Goal: Information Seeking & Learning: Find specific fact

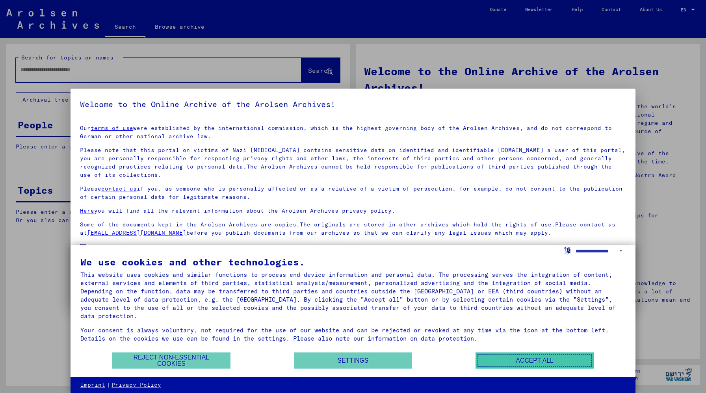
click at [527, 355] on button "Accept all" at bounding box center [535, 361] width 118 height 16
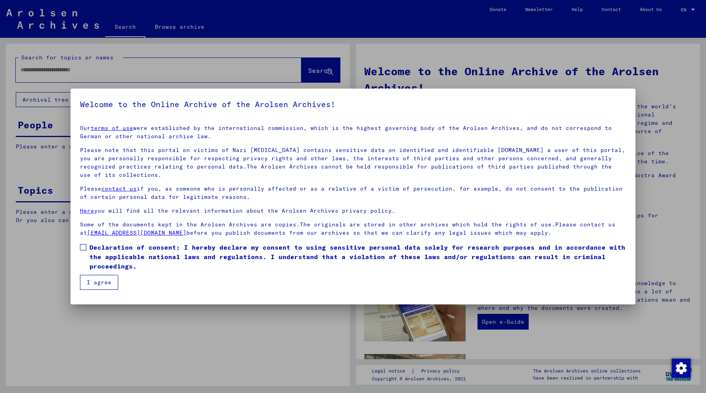
click at [110, 281] on button "I agree" at bounding box center [99, 282] width 38 height 15
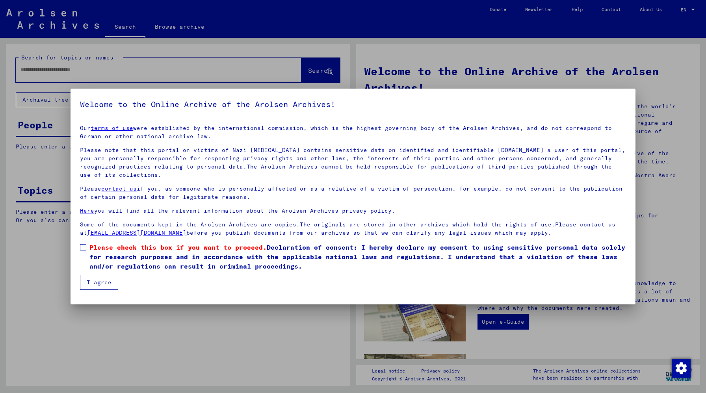
click at [110, 281] on button "I agree" at bounding box center [99, 282] width 38 height 15
click at [88, 248] on label "Please check this box if you want to proceed. Declaration of consent: I hereby …" at bounding box center [353, 257] width 546 height 28
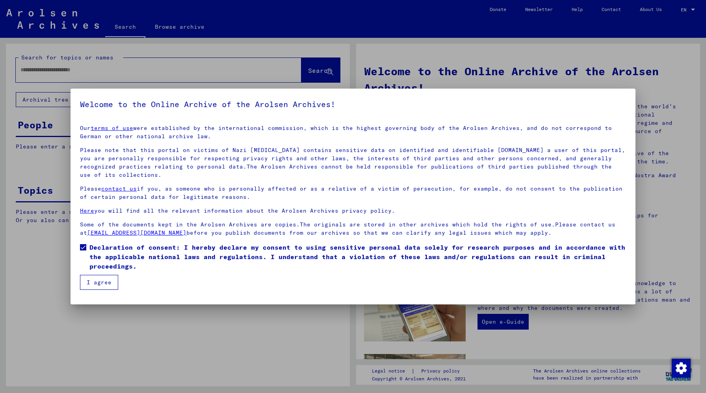
click at [101, 285] on button "I agree" at bounding box center [99, 282] width 38 height 15
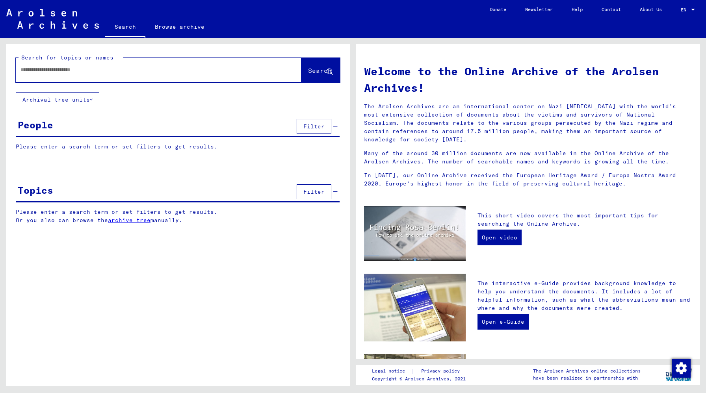
click at [167, 67] on input "text" at bounding box center [148, 70] width 257 height 8
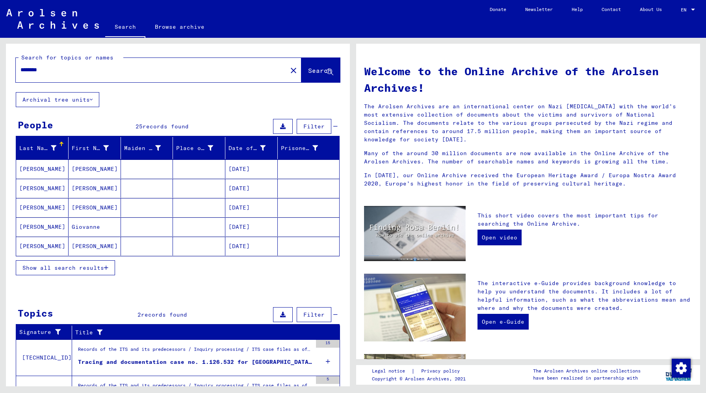
click at [173, 287] on div at bounding box center [178, 291] width 344 height 10
click at [102, 270] on span "Show all search results" at bounding box center [63, 267] width 82 height 7
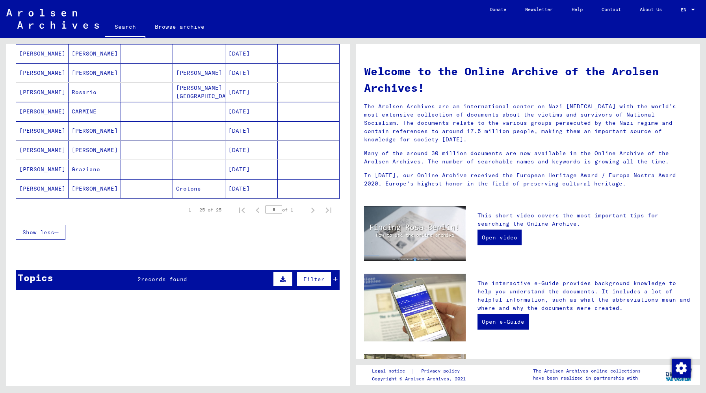
scroll to position [451, 0]
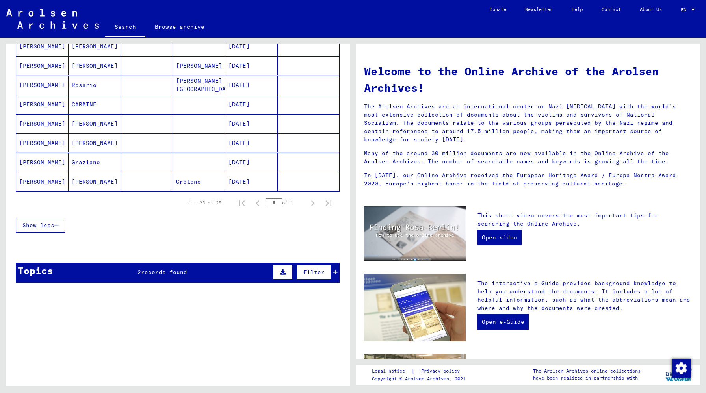
click at [158, 274] on span "records found" at bounding box center [164, 272] width 46 height 7
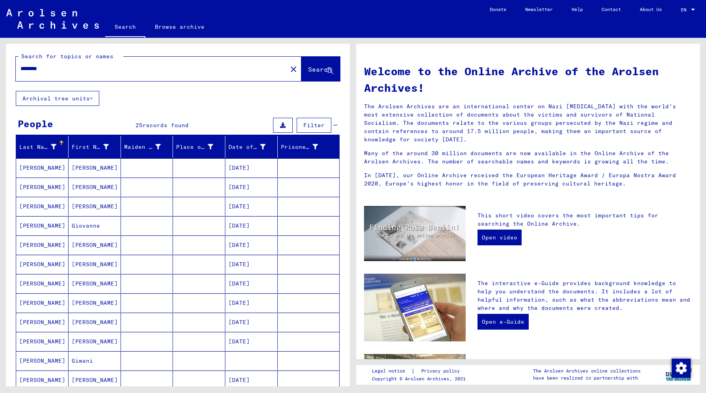
scroll to position [0, 0]
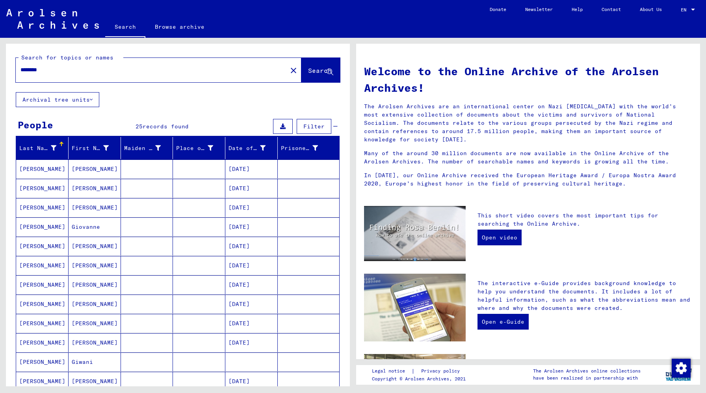
drag, startPoint x: 80, startPoint y: 72, endPoint x: 0, endPoint y: 69, distance: 80.1
click at [0, 69] on div "Search for topics or names ******** close Search Archival tree units People 25 …" at bounding box center [176, 212] width 353 height 349
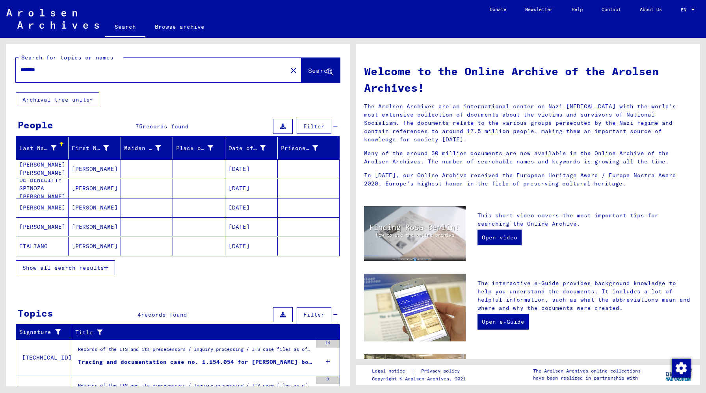
click at [133, 265] on div "Show all search results" at bounding box center [178, 268] width 324 height 23
click at [165, 215] on mat-cell at bounding box center [147, 207] width 52 height 19
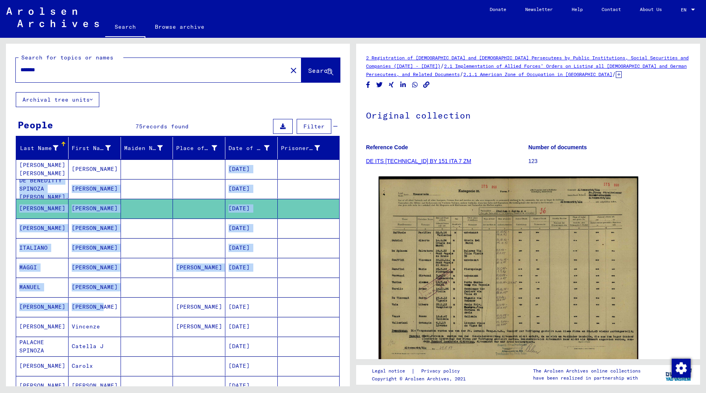
drag, startPoint x: 161, startPoint y: 170, endPoint x: 98, endPoint y: 305, distance: 148.5
click at [98, 305] on mat-table "Last Name First Name Maiden Name Place of Birth Date of Birth Prisoner # [PERSO…" at bounding box center [178, 395] width 324 height 516
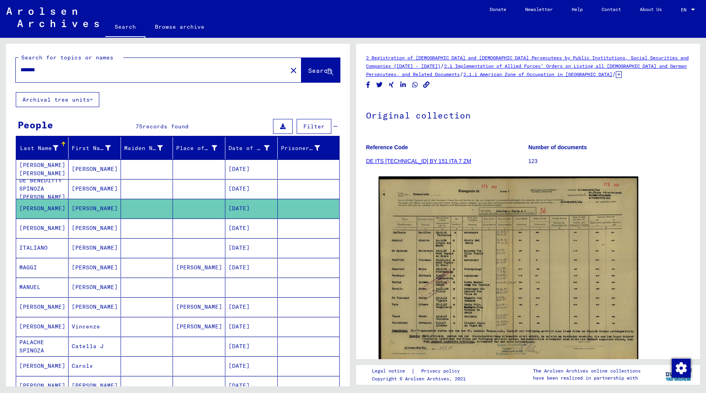
click at [187, 66] on input "*******" at bounding box center [151, 70] width 262 height 8
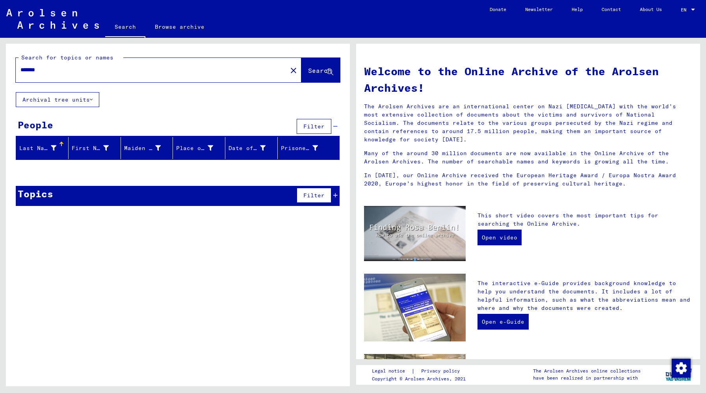
type input "*******"
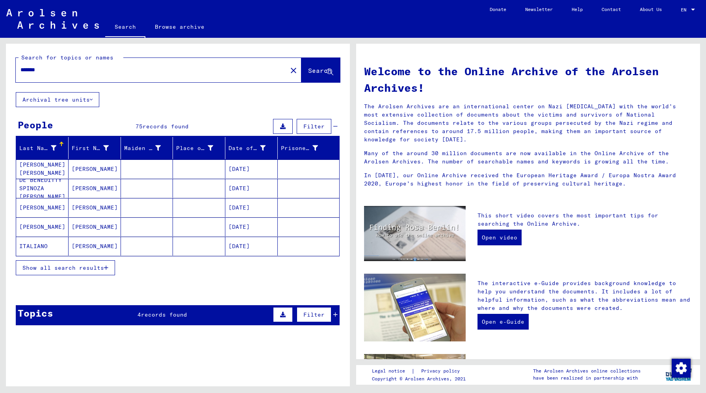
click at [106, 270] on icon "button" at bounding box center [106, 268] width 4 height 6
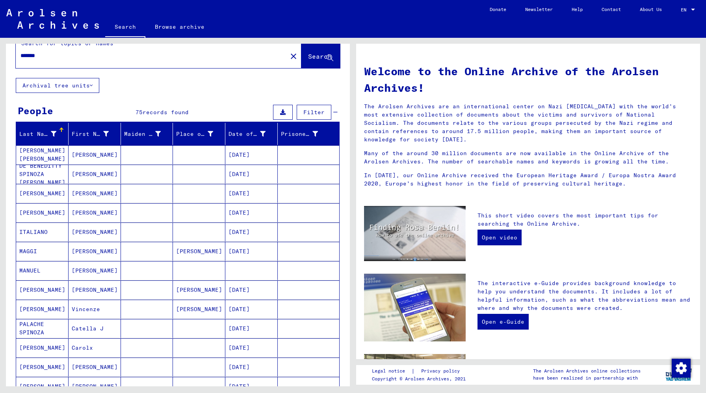
scroll to position [16, 0]
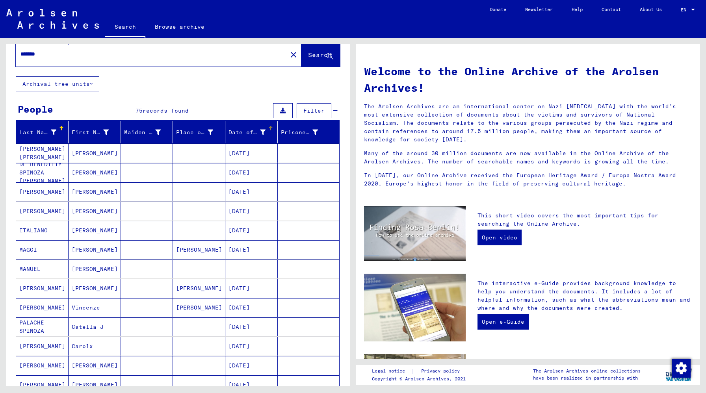
click at [249, 127] on div "Date of Birth" at bounding box center [253, 132] width 49 height 13
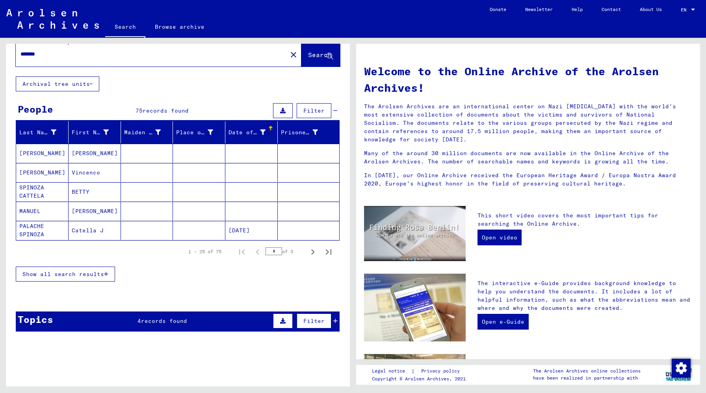
scroll to position [0, 0]
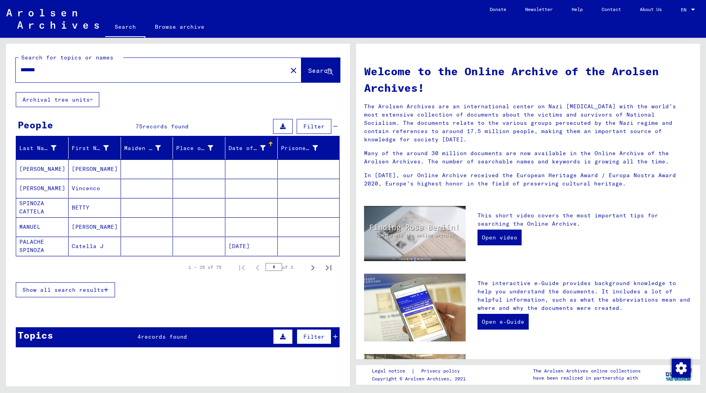
drag, startPoint x: 103, startPoint y: 186, endPoint x: 130, endPoint y: 206, distance: 33.7
click at [130, 206] on mat-table "Last Name First Name Maiden Name Place of Birth Date of Birth Prisoner # [PERSO…" at bounding box center [178, 196] width 324 height 119
click at [309, 267] on icon "Next page" at bounding box center [312, 268] width 11 height 11
type input "*"
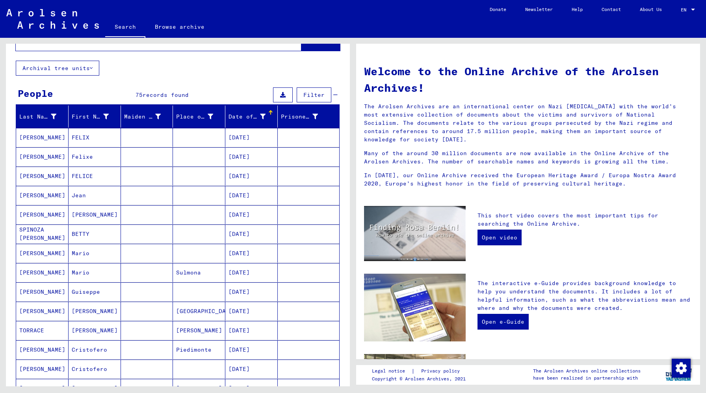
scroll to position [47, 0]
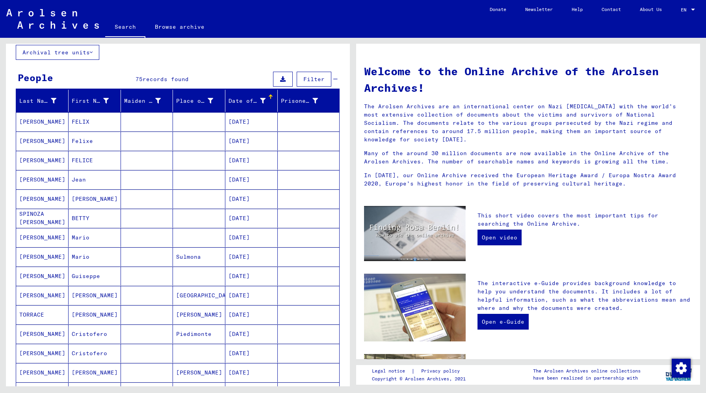
click at [252, 279] on mat-cell "[DATE]" at bounding box center [251, 276] width 52 height 19
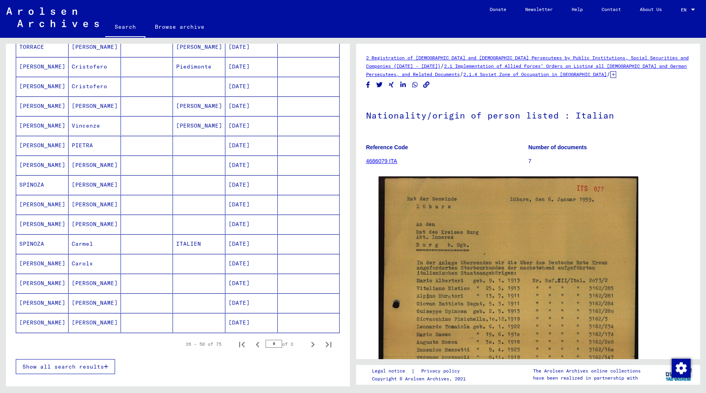
scroll to position [331, 0]
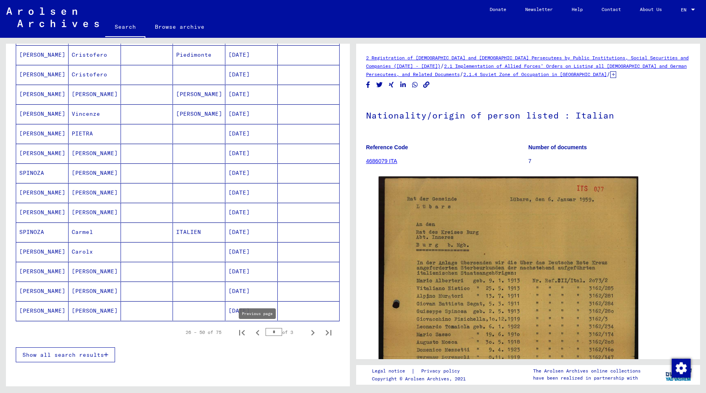
click at [259, 332] on icon "Previous page" at bounding box center [257, 333] width 11 height 11
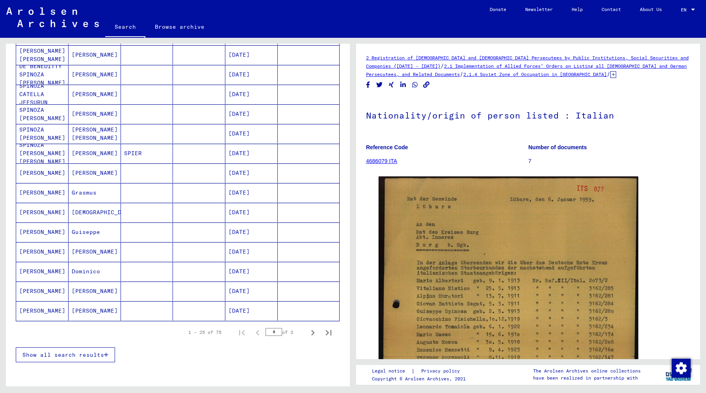
click at [199, 235] on mat-cell at bounding box center [199, 232] width 52 height 19
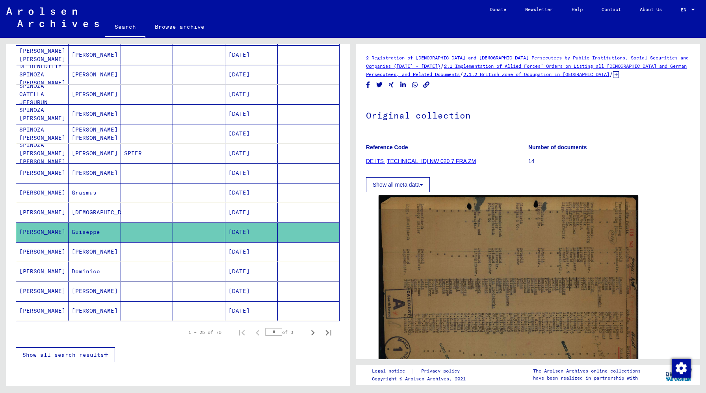
click at [348, 125] on div "Last Name First Name Maiden Name Place of Birth Date of Birth Prisoner # [PERSO…" at bounding box center [178, 89] width 344 height 567
click at [316, 335] on icon "Next page" at bounding box center [312, 333] width 11 height 11
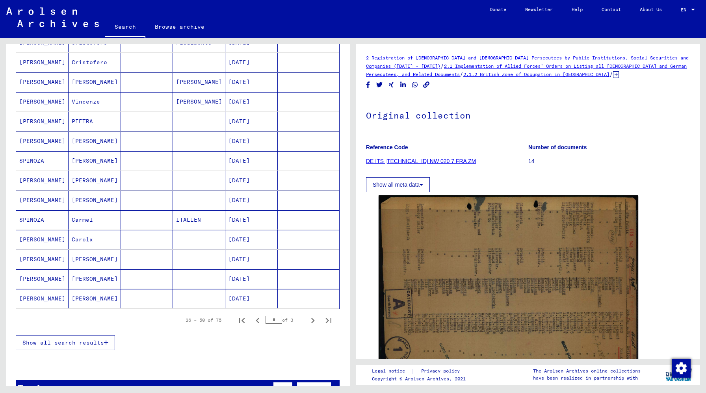
scroll to position [363, 0]
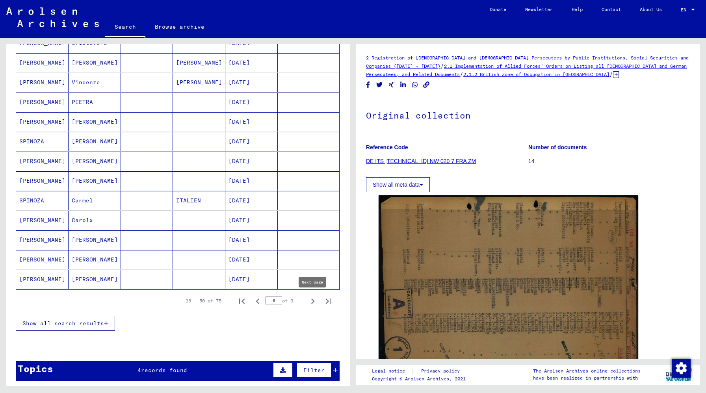
click at [313, 301] on icon "Next page" at bounding box center [313, 302] width 4 height 6
type input "*"
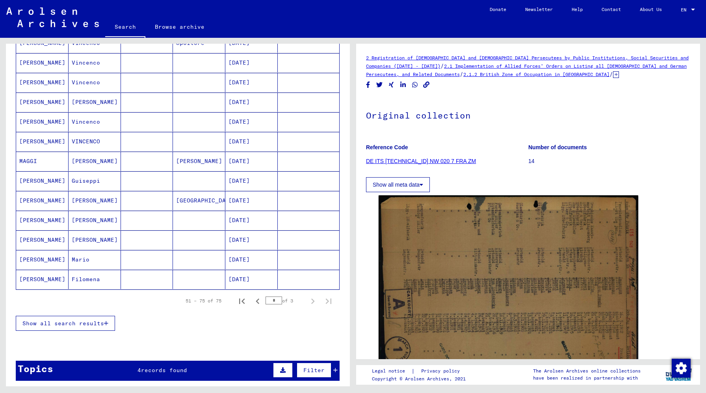
click at [241, 281] on mat-cell "[DATE]" at bounding box center [251, 279] width 52 height 19
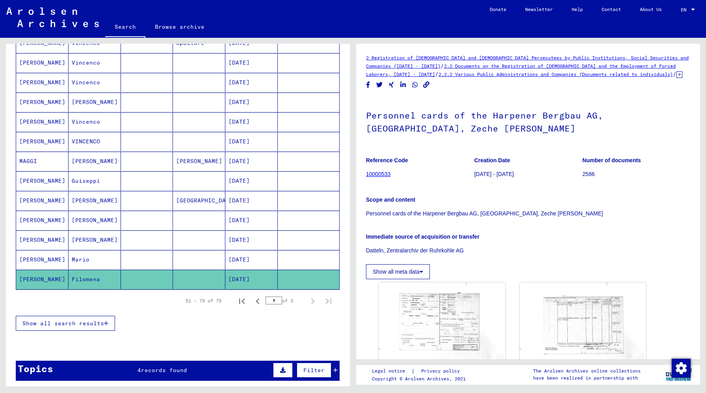
click at [254, 180] on mat-cell "[DATE]" at bounding box center [251, 180] width 52 height 19
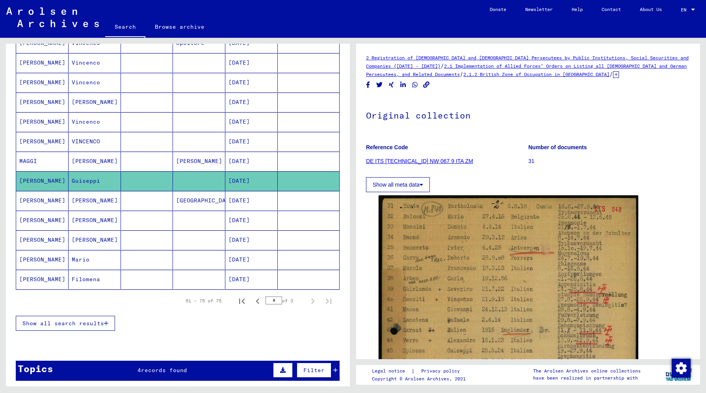
click at [677, 239] on div "DocID: 70711580" at bounding box center [528, 381] width 305 height 378
click at [345, 203] on div "Last Name First Name Maiden Name Place of Birth Date of Birth Prisoner # [PERSO…" at bounding box center [178, 58] width 344 height 567
click at [126, 26] on link "Search" at bounding box center [125, 27] width 40 height 20
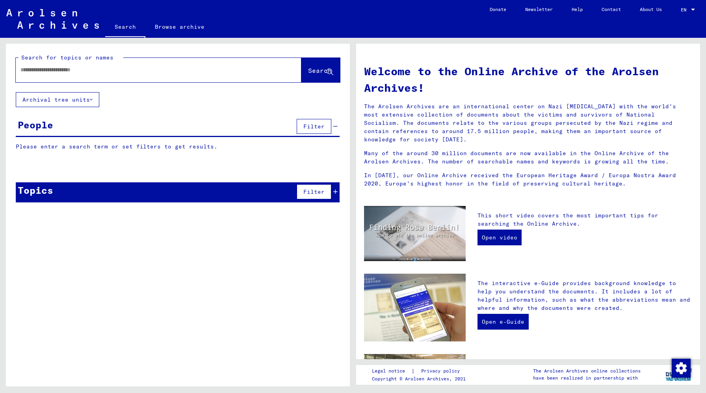
click at [210, 73] on input "text" at bounding box center [148, 70] width 257 height 8
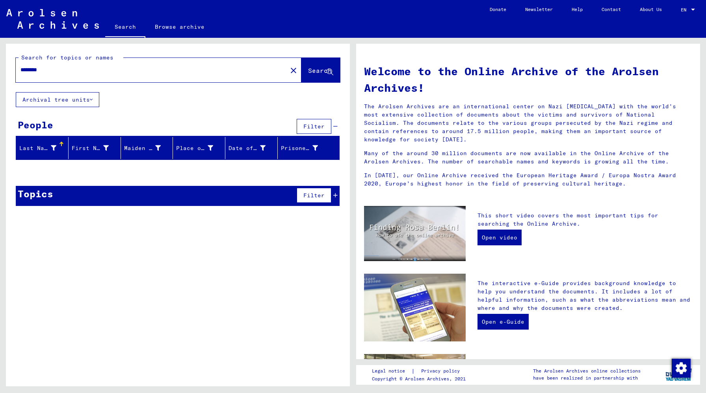
drag, startPoint x: 60, startPoint y: 68, endPoint x: 9, endPoint y: 68, distance: 51.6
click at [9, 68] on div "Search for topics or names ******** close Search" at bounding box center [178, 68] width 344 height 48
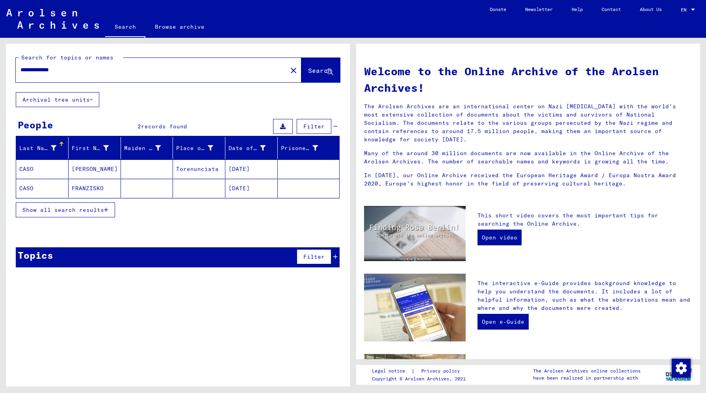
click at [107, 192] on mat-cell "FRANZISKO" at bounding box center [95, 188] width 52 height 19
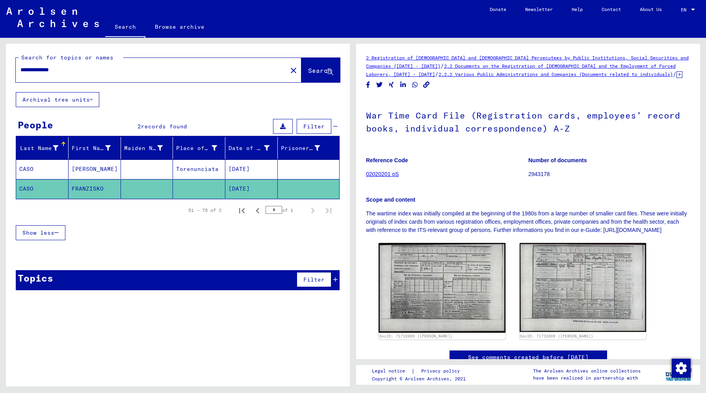
drag, startPoint x: 89, startPoint y: 67, endPoint x: 30, endPoint y: 64, distance: 59.6
click at [30, 64] on div "**********" at bounding box center [149, 70] width 267 height 18
type input "****"
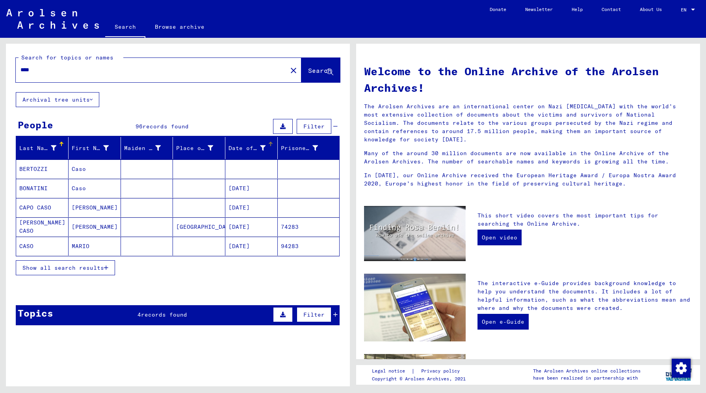
click at [251, 147] on div "Date of Birth" at bounding box center [247, 148] width 37 height 8
click at [96, 264] on button "Show all search results" at bounding box center [65, 268] width 99 height 15
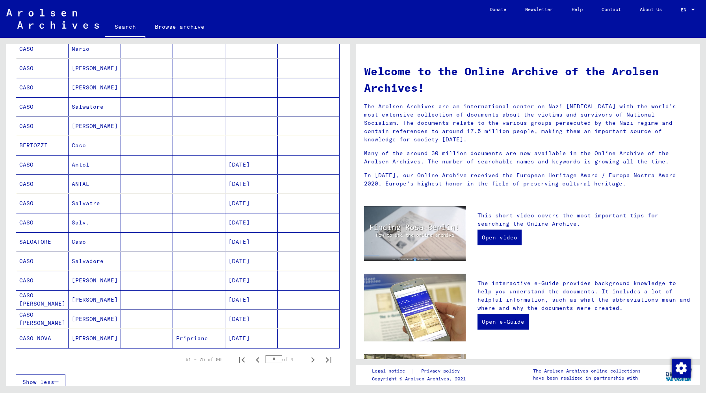
scroll to position [300, 0]
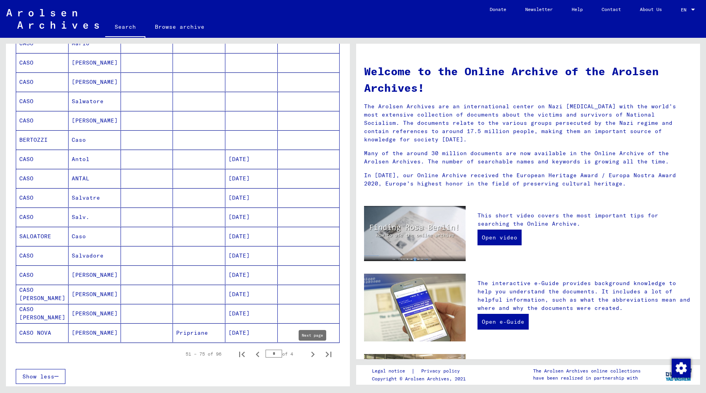
click at [313, 356] on icon "Next page" at bounding box center [313, 355] width 4 height 6
type input "*"
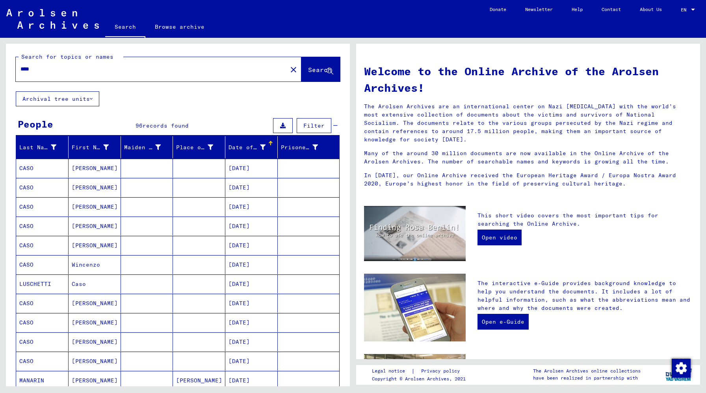
scroll to position [0, 0]
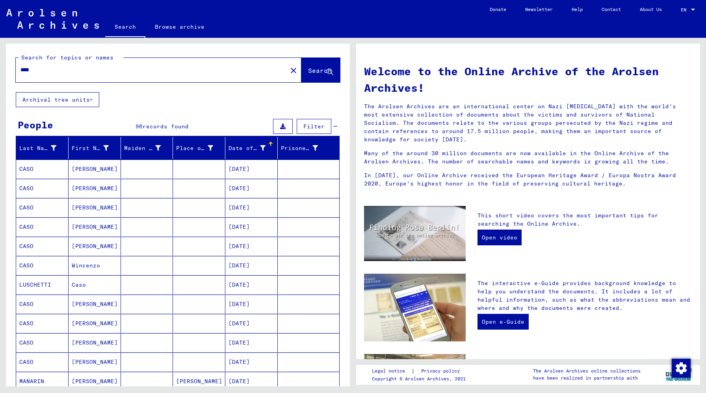
click at [74, 73] on input "****" at bounding box center [148, 70] width 257 height 8
drag, startPoint x: 74, startPoint y: 73, endPoint x: 9, endPoint y: 70, distance: 65.9
click at [9, 70] on div "Search for topics or names **** close Search" at bounding box center [178, 68] width 344 height 48
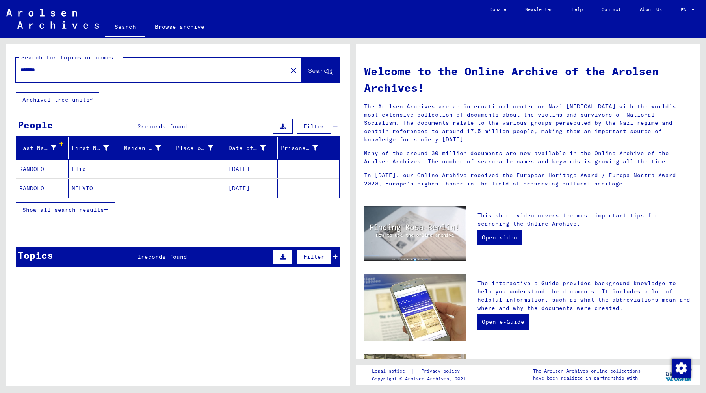
click at [286, 261] on button at bounding box center [283, 257] width 20 height 15
click at [50, 282] on button at bounding box center [56, 278] width 25 height 15
drag, startPoint x: 106, startPoint y: 71, endPoint x: 0, endPoint y: 52, distance: 108.2
click at [0, 52] on div "Search for topics or names ******* close Search Archival tree units People 2 re…" at bounding box center [176, 212] width 353 height 349
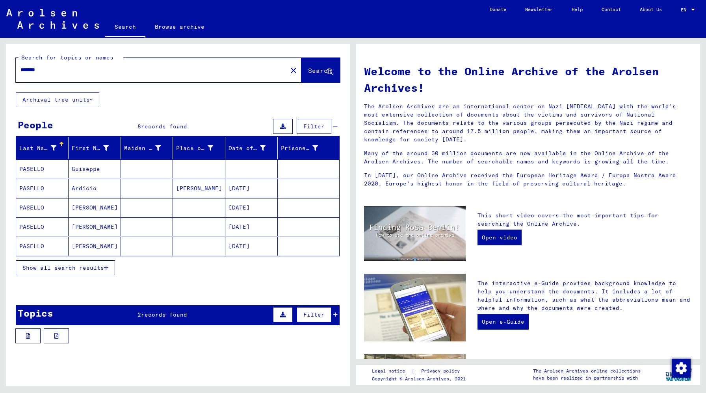
click at [99, 268] on span "Show all search results" at bounding box center [63, 267] width 82 height 7
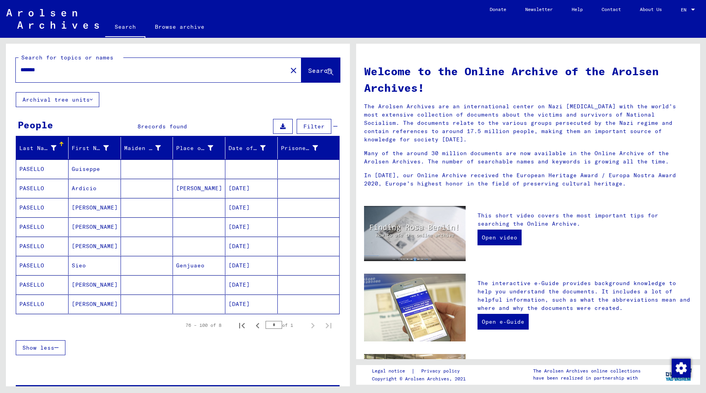
drag, startPoint x: 55, startPoint y: 72, endPoint x: 12, endPoint y: 71, distance: 43.4
click at [12, 71] on div "Search for topics or names ******* close Search" at bounding box center [178, 68] width 344 height 48
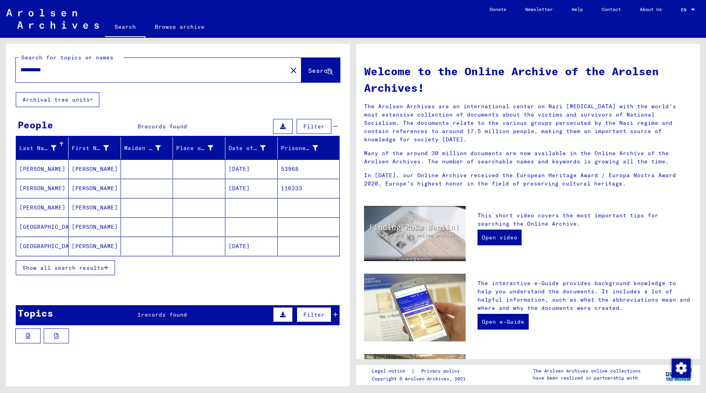
click at [102, 206] on mat-cell "[PERSON_NAME]" at bounding box center [95, 207] width 52 height 19
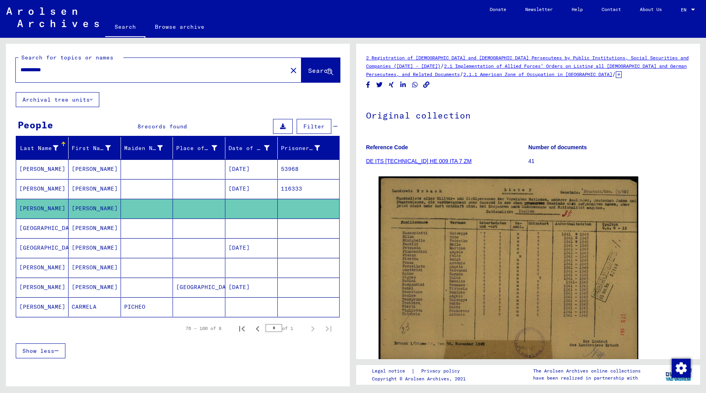
drag, startPoint x: 76, startPoint y: 71, endPoint x: 4, endPoint y: 61, distance: 72.9
click at [4, 61] on div "**********" at bounding box center [176, 212] width 353 height 349
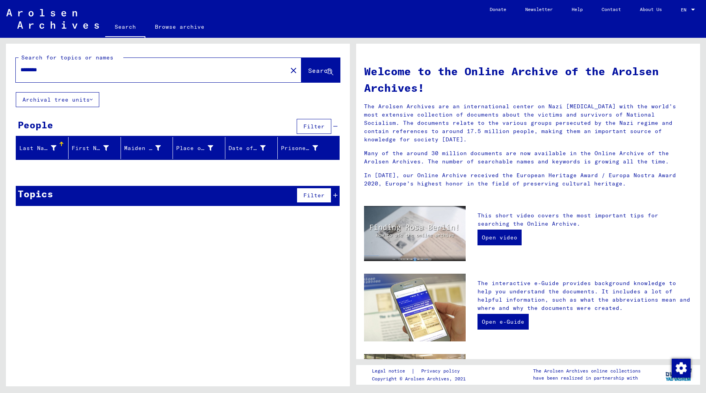
type input "********"
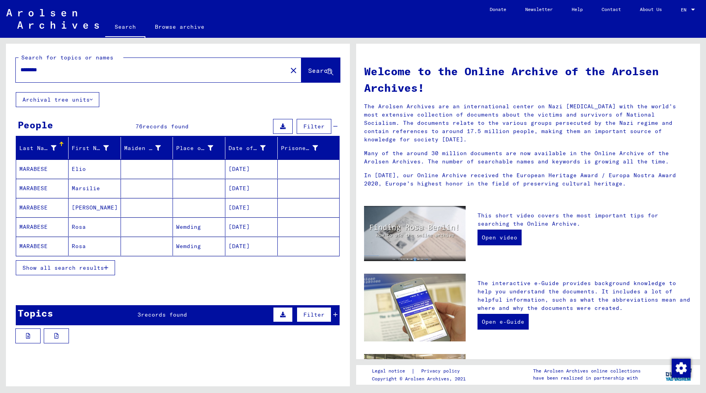
click at [59, 269] on span "Show all search results" at bounding box center [63, 267] width 82 height 7
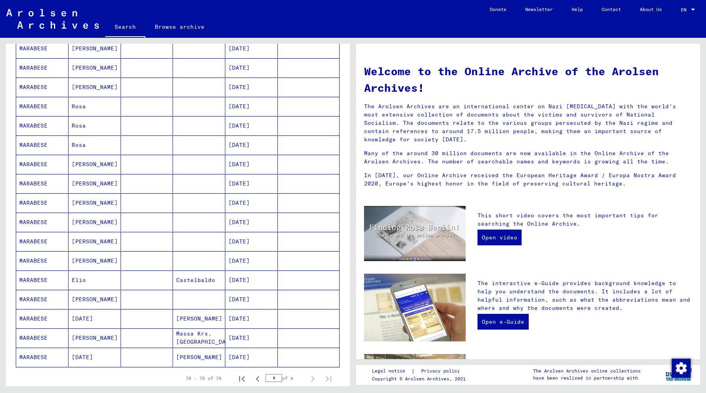
scroll to position [284, 0]
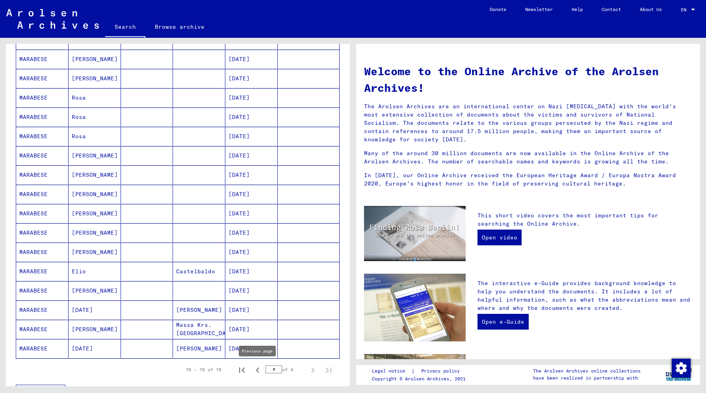
click at [257, 370] on icon "Previous page" at bounding box center [257, 370] width 11 height 11
type input "*"
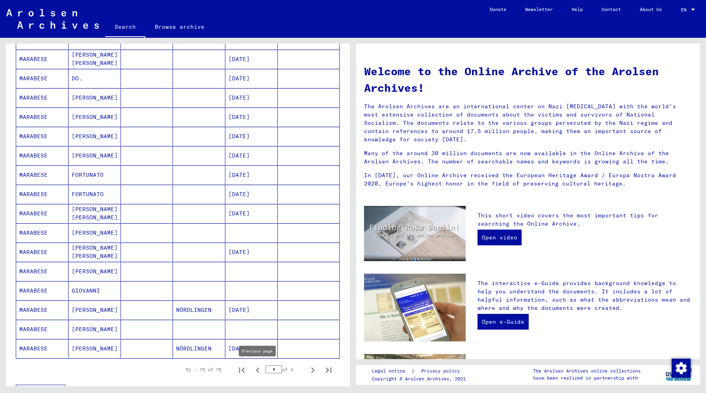
click at [257, 370] on icon "Previous page" at bounding box center [257, 370] width 11 height 11
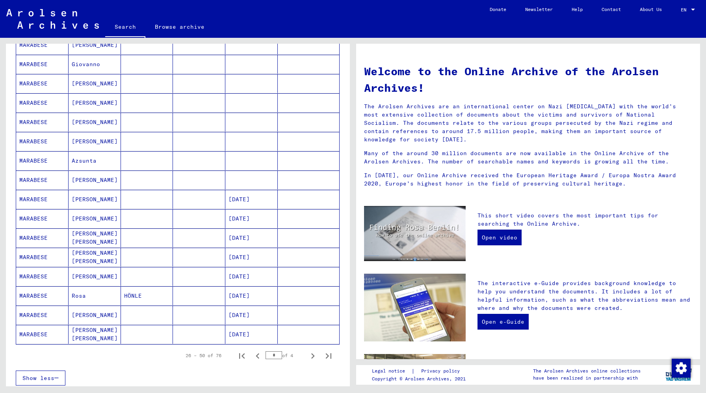
scroll to position [300, 0]
click at [259, 358] on icon "Previous page" at bounding box center [257, 354] width 11 height 11
type input "*"
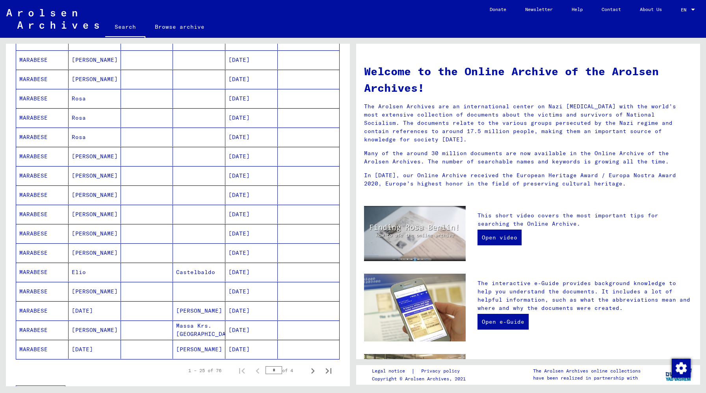
scroll to position [284, 0]
click at [261, 348] on mat-cell "[DATE]" at bounding box center [251, 348] width 52 height 19
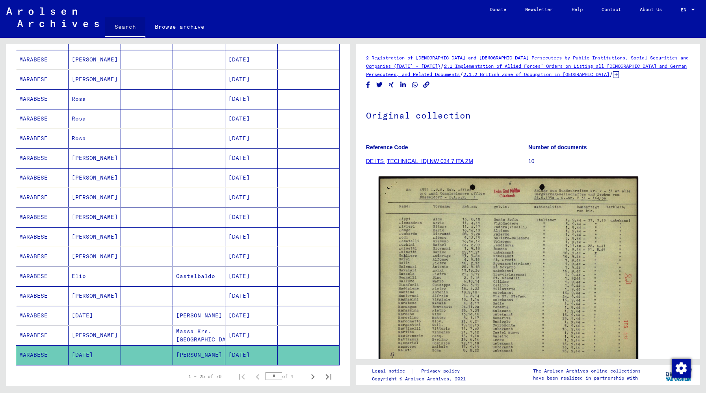
click at [132, 25] on link "Search" at bounding box center [125, 27] width 40 height 20
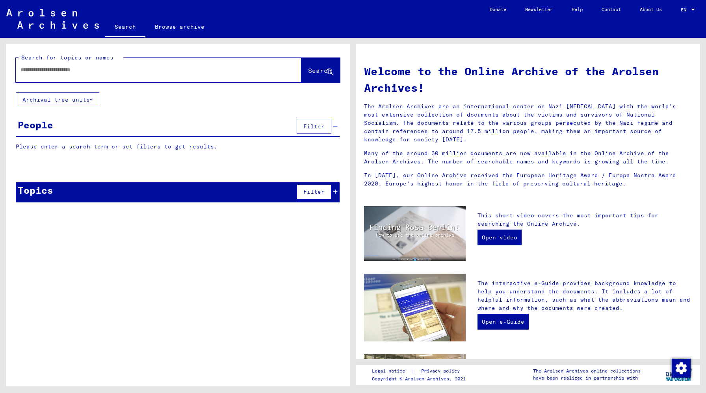
click at [246, 67] on input "text" at bounding box center [148, 70] width 257 height 8
type input "****"
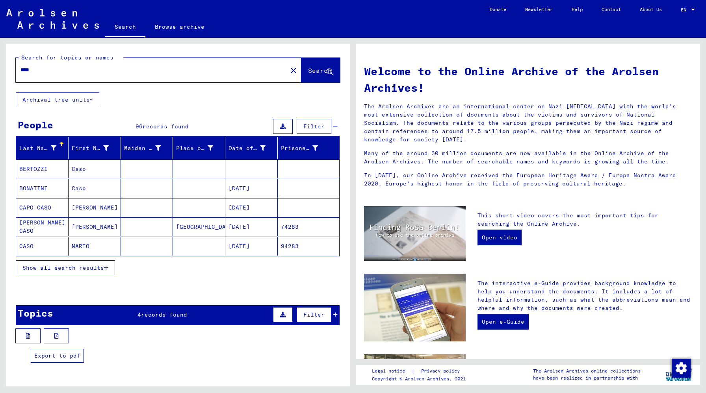
click at [57, 339] on button at bounding box center [56, 336] width 25 height 15
click at [82, 264] on button "Show all search results" at bounding box center [65, 268] width 99 height 15
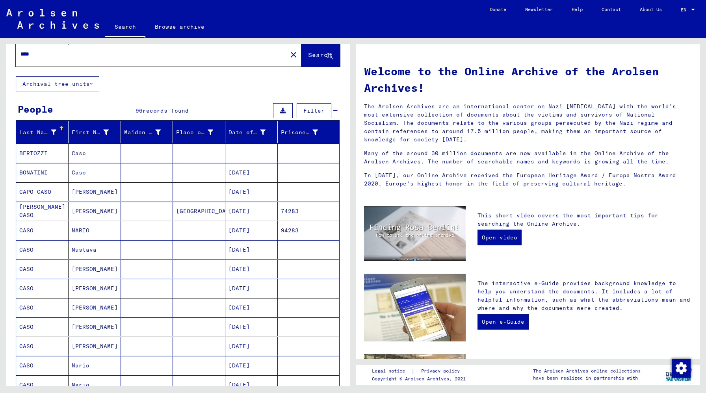
scroll to position [32, 0]
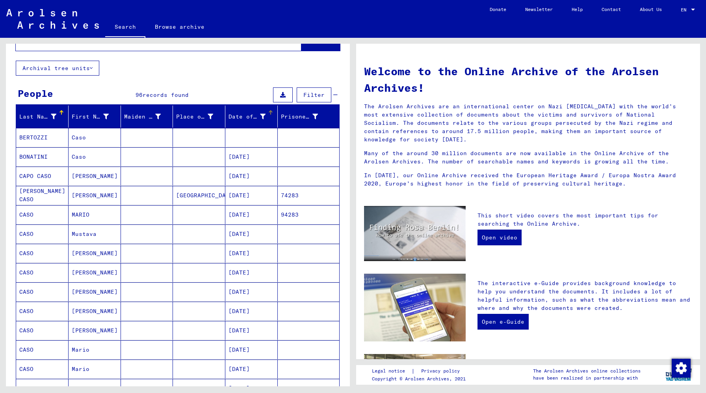
click at [244, 119] on div "Date of Birth" at bounding box center [247, 117] width 37 height 8
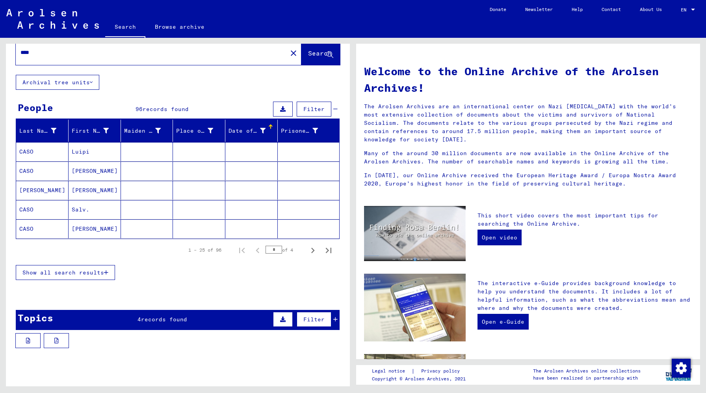
scroll to position [16, 0]
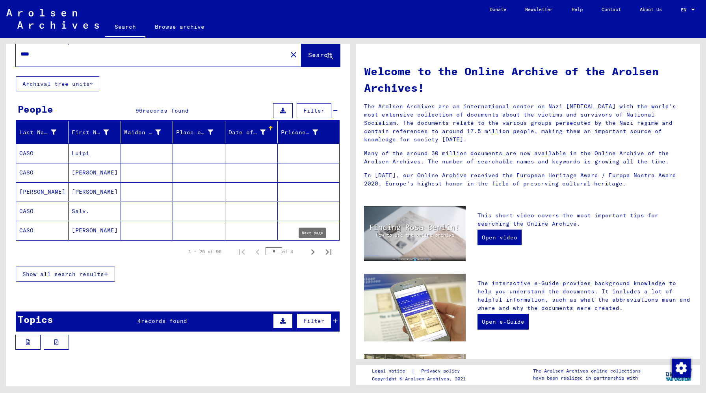
click at [310, 254] on icon "Next page" at bounding box center [312, 252] width 11 height 11
type input "*"
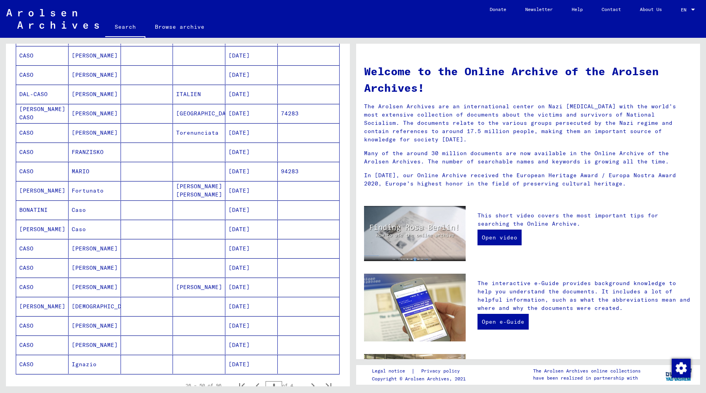
scroll to position [284, 0]
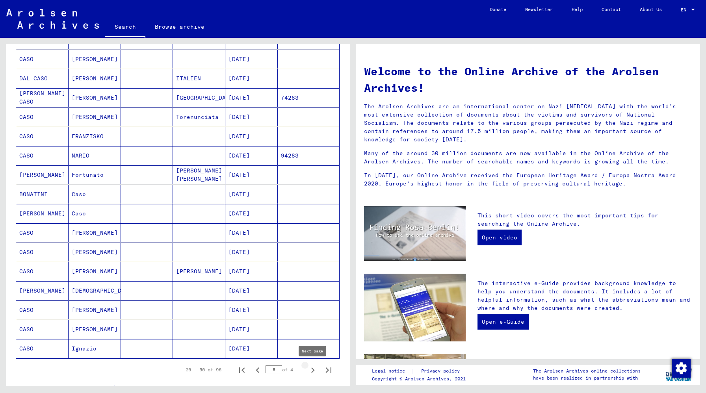
click at [311, 374] on icon "Next page" at bounding box center [312, 370] width 11 height 11
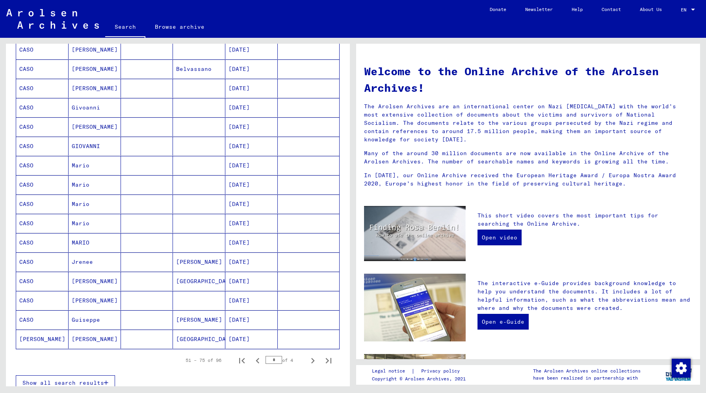
scroll to position [315, 0]
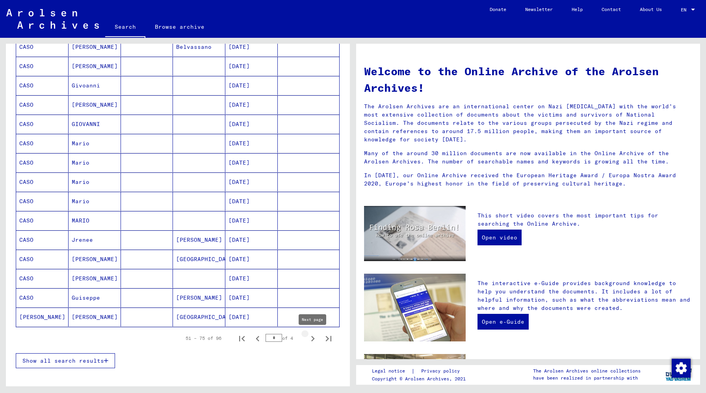
click at [316, 341] on icon "Next page" at bounding box center [312, 338] width 11 height 11
type input "*"
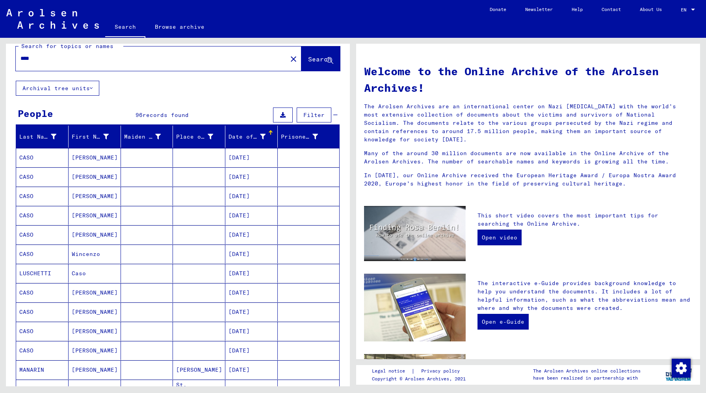
scroll to position [0, 0]
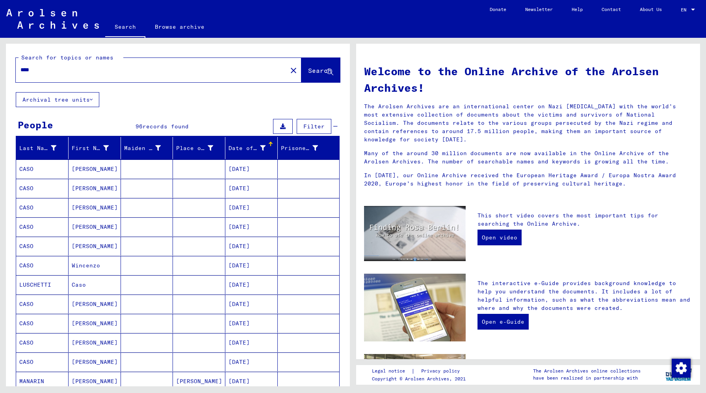
drag, startPoint x: 37, startPoint y: 66, endPoint x: 10, endPoint y: 68, distance: 26.5
click at [10, 68] on div "Search for topics or names **** close Search" at bounding box center [178, 68] width 344 height 48
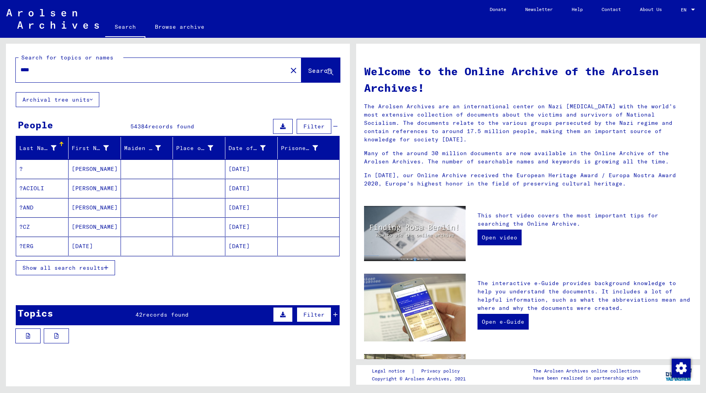
drag, startPoint x: 36, startPoint y: 70, endPoint x: 0, endPoint y: 70, distance: 35.9
click at [0, 70] on div "Search for topics or names **** close Search Archival tree units People 54384 r…" at bounding box center [176, 212] width 353 height 349
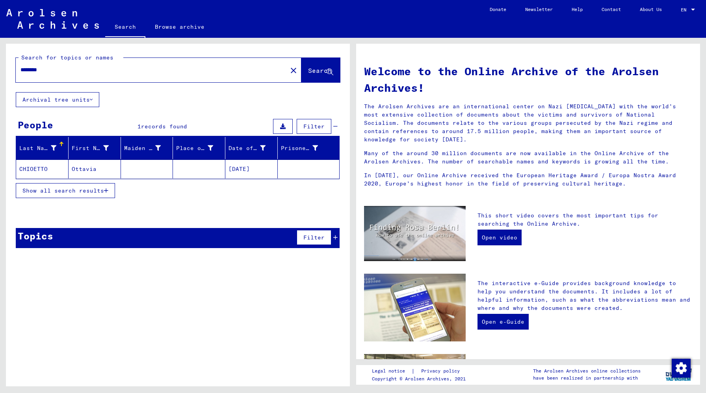
drag, startPoint x: 83, startPoint y: 69, endPoint x: 6, endPoint y: 63, distance: 77.1
click at [6, 63] on div "Search for topics or names ******** close Search" at bounding box center [178, 68] width 344 height 48
click at [121, 169] on mat-cell at bounding box center [147, 169] width 52 height 19
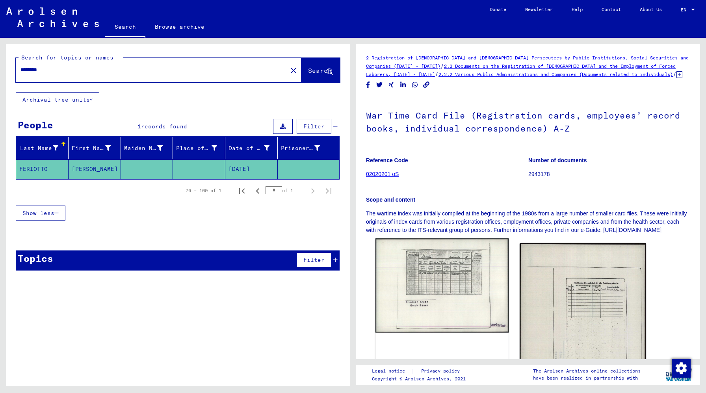
click at [444, 274] on img at bounding box center [442, 285] width 133 height 95
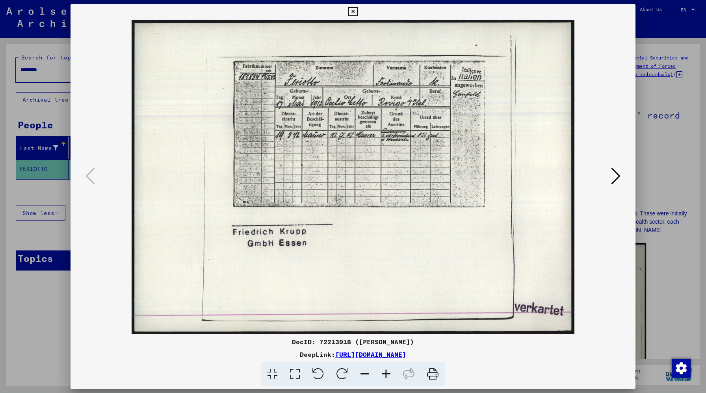
click at [614, 171] on icon at bounding box center [615, 176] width 9 height 19
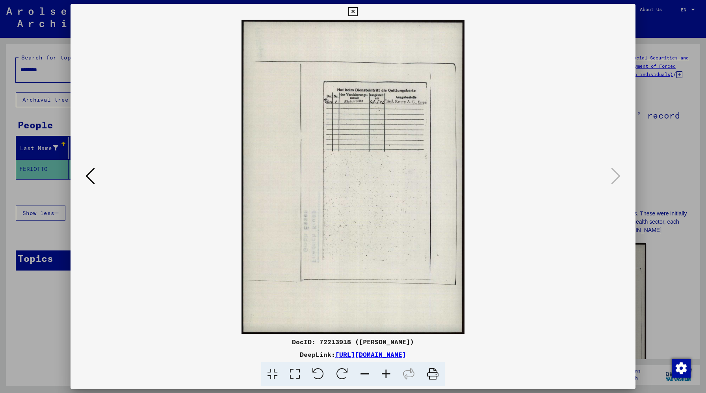
click at [653, 166] on div at bounding box center [353, 196] width 706 height 393
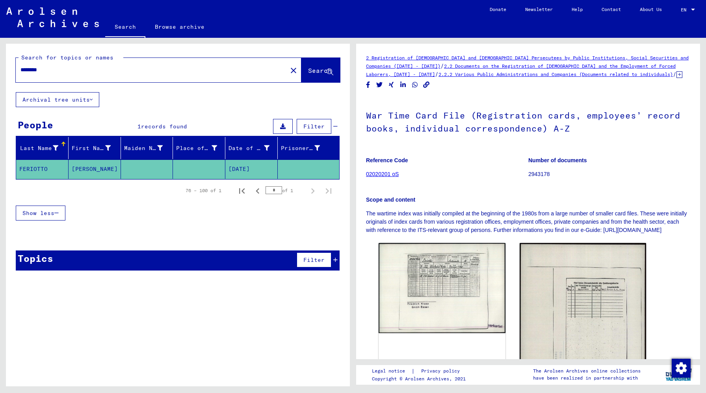
drag, startPoint x: 64, startPoint y: 69, endPoint x: 39, endPoint y: 63, distance: 25.4
click at [39, 63] on div "********" at bounding box center [149, 70] width 267 height 18
type input "****"
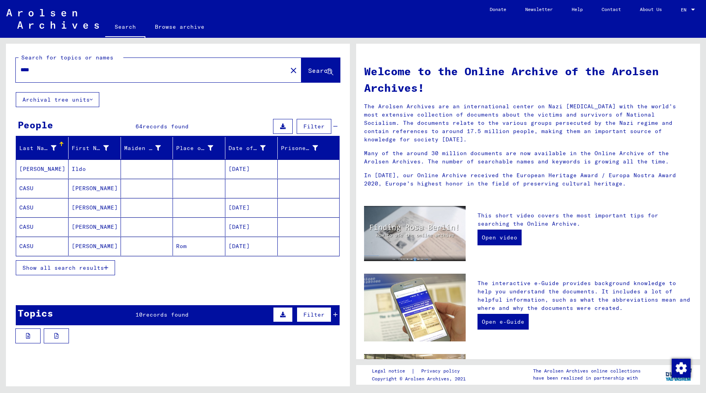
click at [66, 270] on span "Show all search results" at bounding box center [63, 267] width 82 height 7
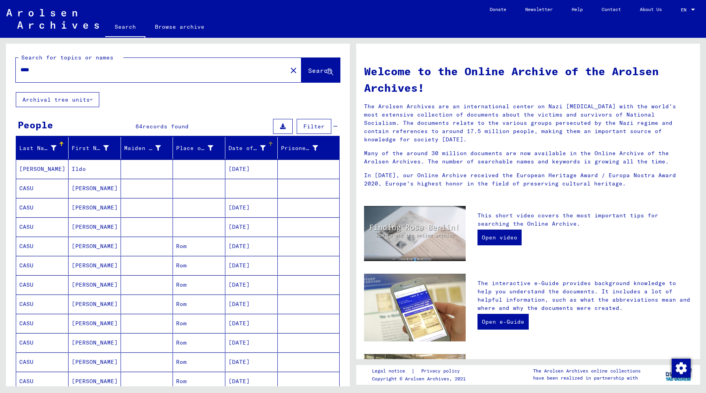
click at [244, 144] on div "Date of Birth" at bounding box center [247, 148] width 37 height 8
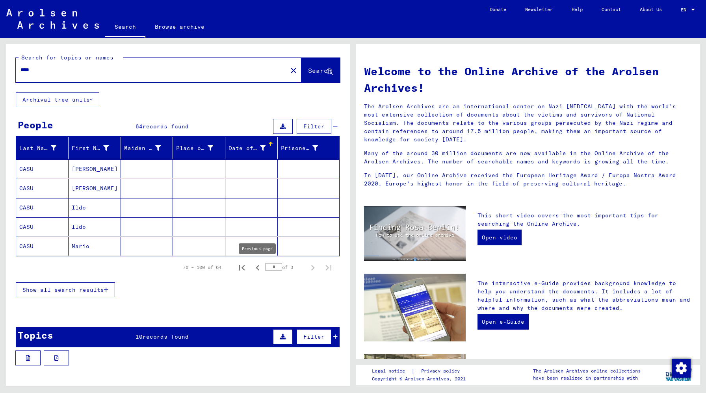
click at [255, 265] on icon "Previous page" at bounding box center [257, 268] width 11 height 11
type input "*"
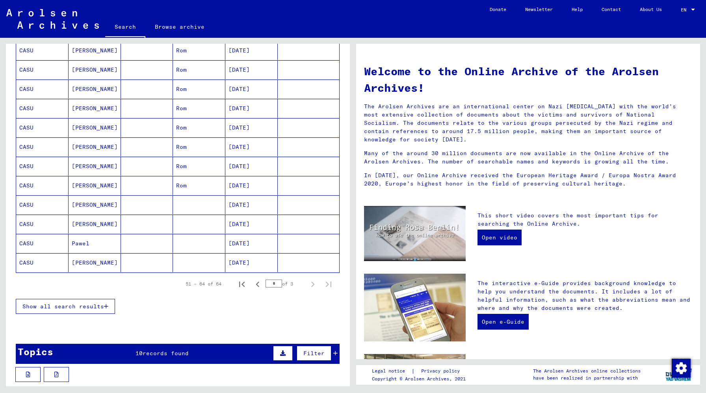
scroll to position [158, 0]
click at [258, 284] on icon "Previous page" at bounding box center [257, 284] width 11 height 11
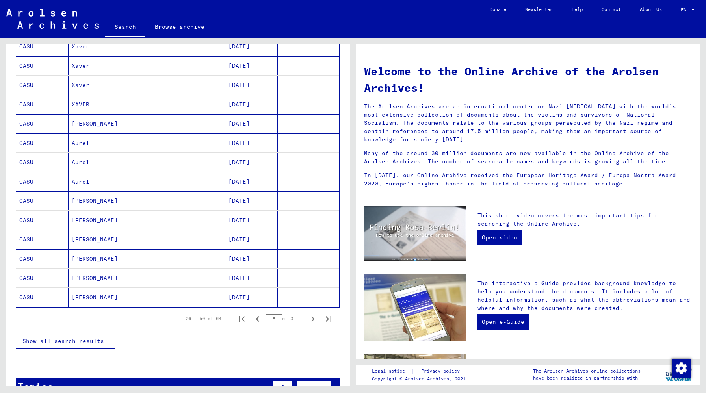
scroll to position [347, 0]
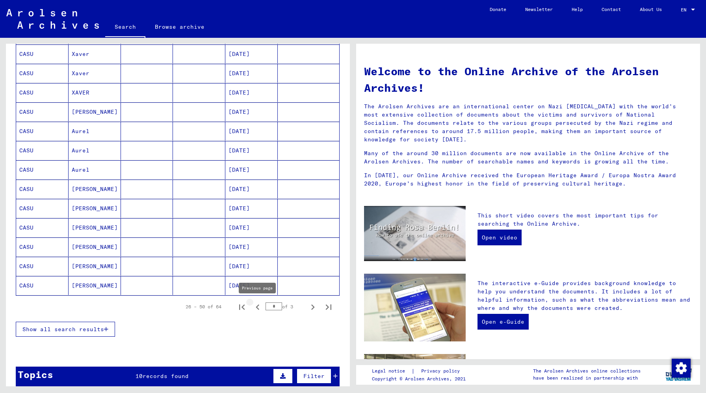
click at [259, 306] on icon "Previous page" at bounding box center [257, 307] width 11 height 11
type input "*"
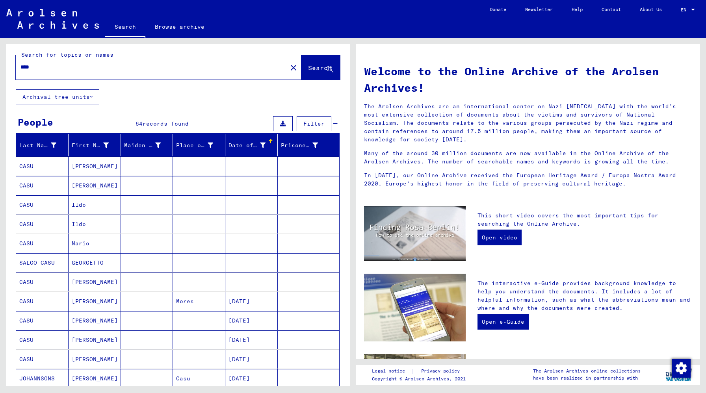
scroll to position [0, 0]
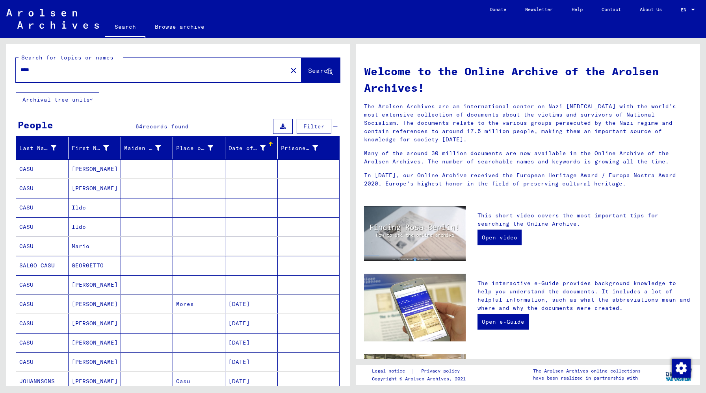
drag, startPoint x: 37, startPoint y: 69, endPoint x: 15, endPoint y: 69, distance: 21.7
click at [16, 69] on div "****" at bounding box center [147, 70] width 262 height 18
type input "****"
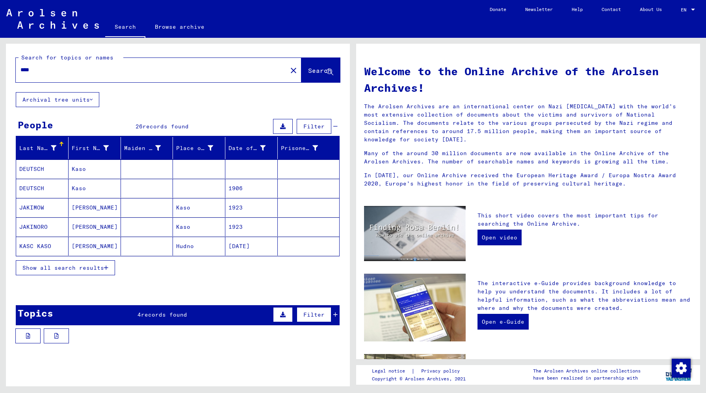
click at [51, 272] on button "Show all search results" at bounding box center [65, 268] width 99 height 15
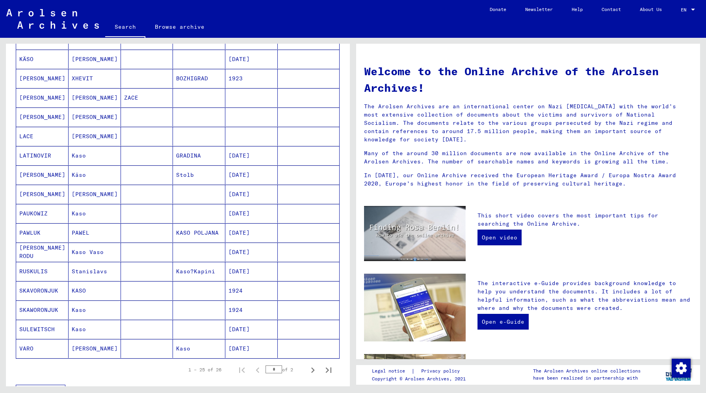
scroll to position [300, 0]
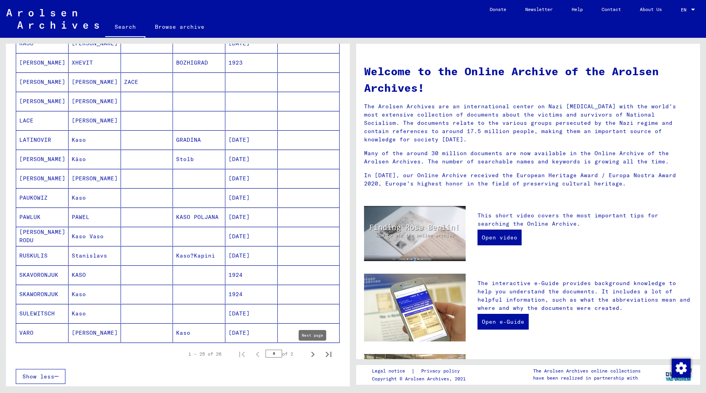
click at [313, 357] on icon "Next page" at bounding box center [312, 354] width 11 height 11
type input "*"
